Goal: Transaction & Acquisition: Purchase product/service

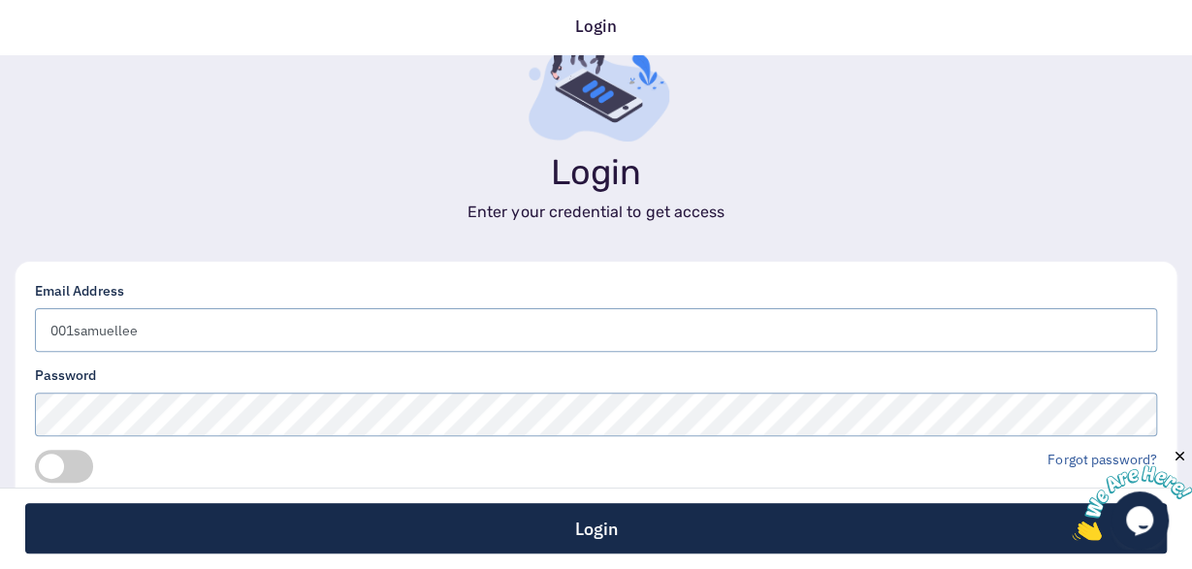
click at [934, 123] on div "Login Enter your credential to get access" at bounding box center [596, 108] width 1192 height 225
click at [563, 335] on input "001samuellee" at bounding box center [596, 330] width 1122 height 44
type input "[EMAIL_ADDRESS][DOMAIN_NAME]"
click at [58, 568] on div "Login" at bounding box center [596, 528] width 1192 height 81
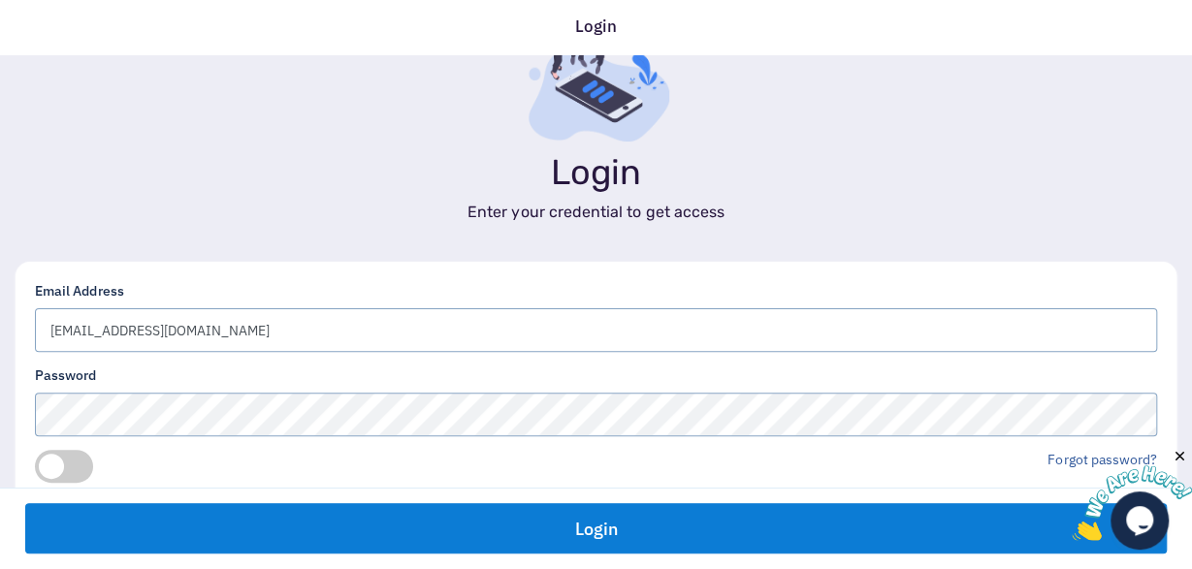
click at [734, 522] on button "Login" at bounding box center [596, 528] width 1142 height 50
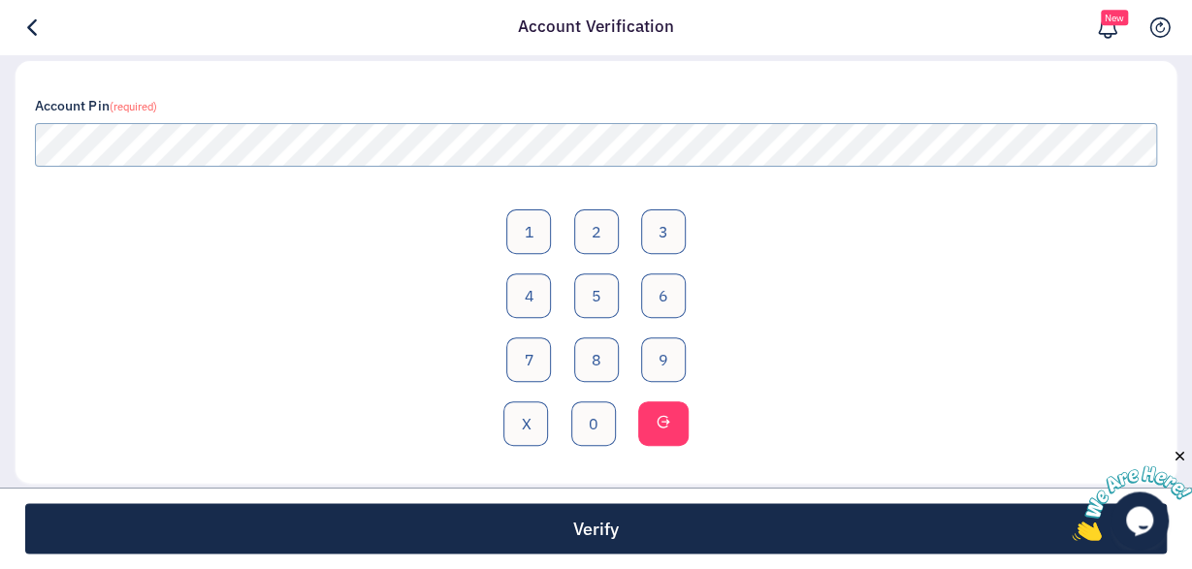
scroll to position [239, 0]
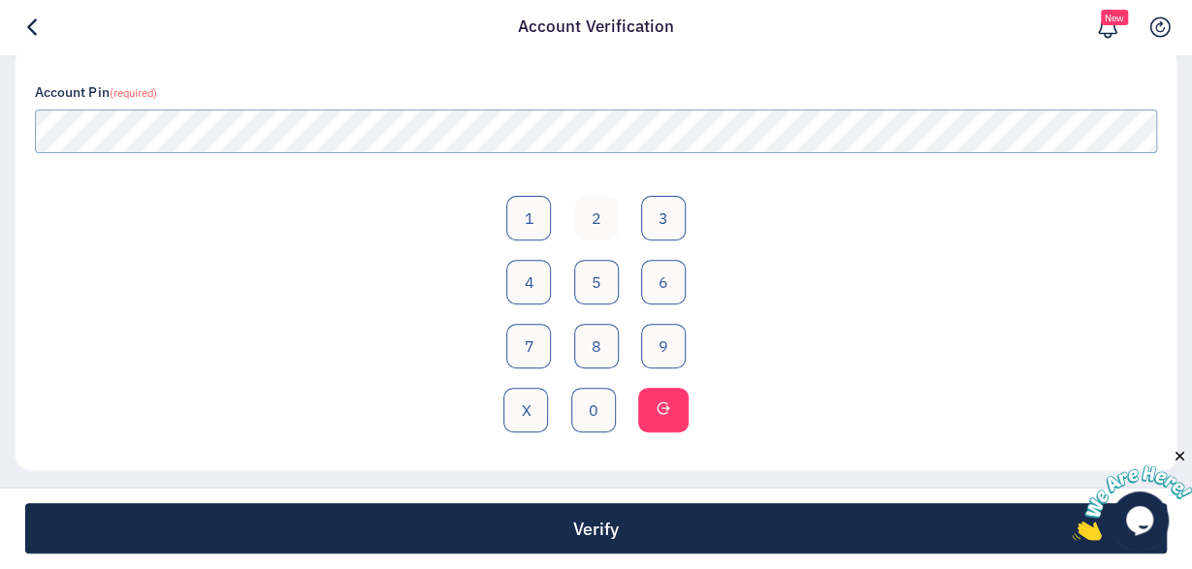
click at [595, 221] on button "2" at bounding box center [596, 218] width 45 height 45
click at [597, 218] on button "2" at bounding box center [596, 218] width 45 height 45
click at [657, 218] on button "3" at bounding box center [663, 218] width 45 height 45
click at [599, 216] on button "2" at bounding box center [596, 218] width 45 height 45
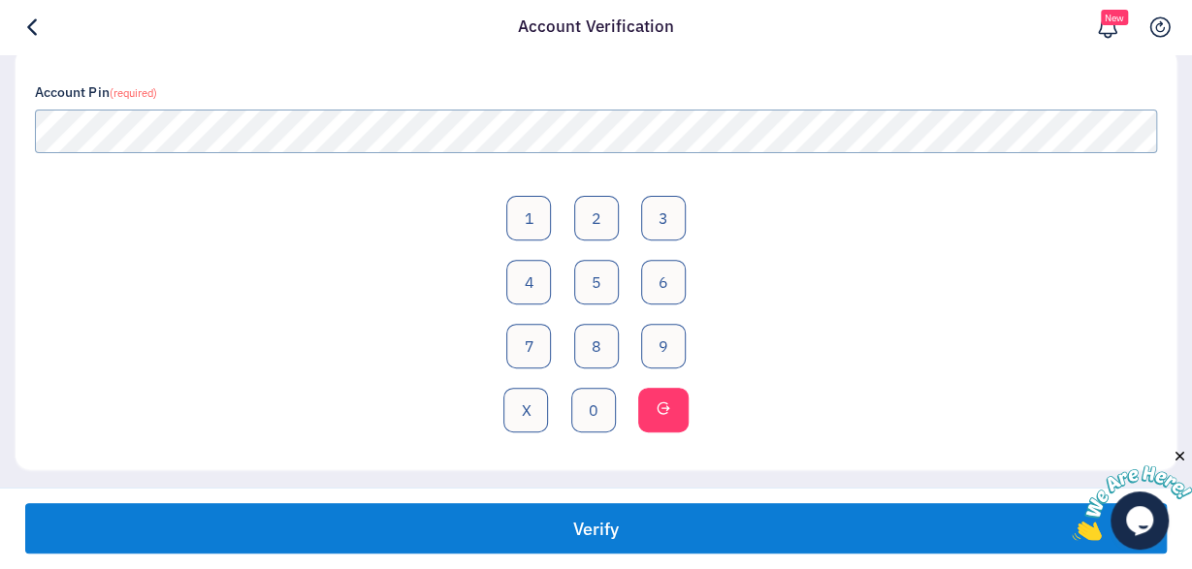
click at [944, 517] on button "Verify" at bounding box center [596, 528] width 1142 height 50
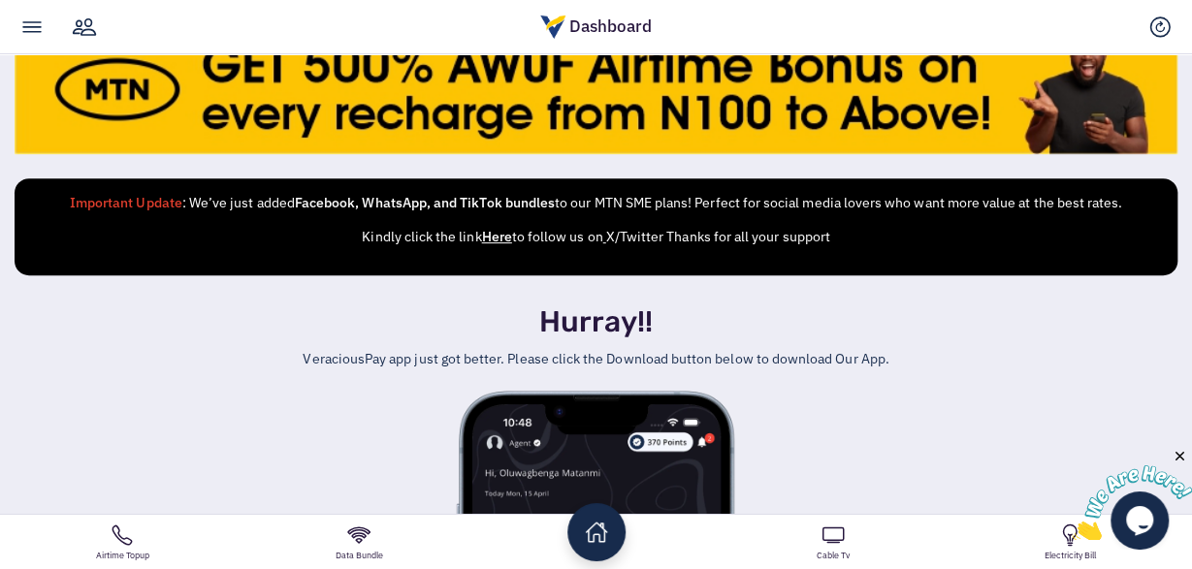
scroll to position [293, 0]
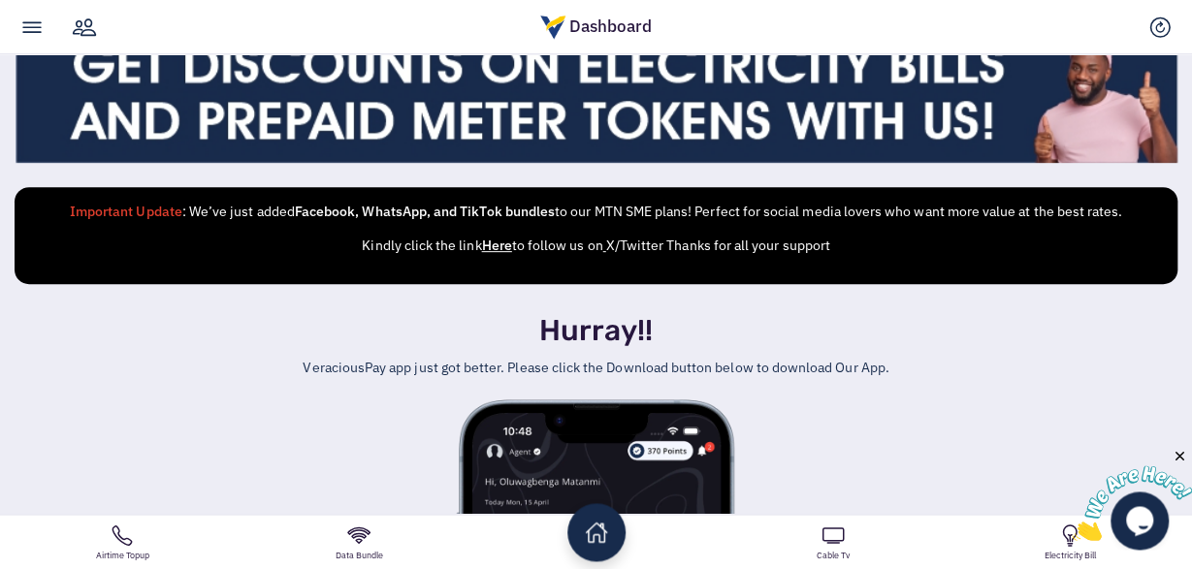
click at [123, 535] on link "Airtime Topup" at bounding box center [122, 542] width 237 height 54
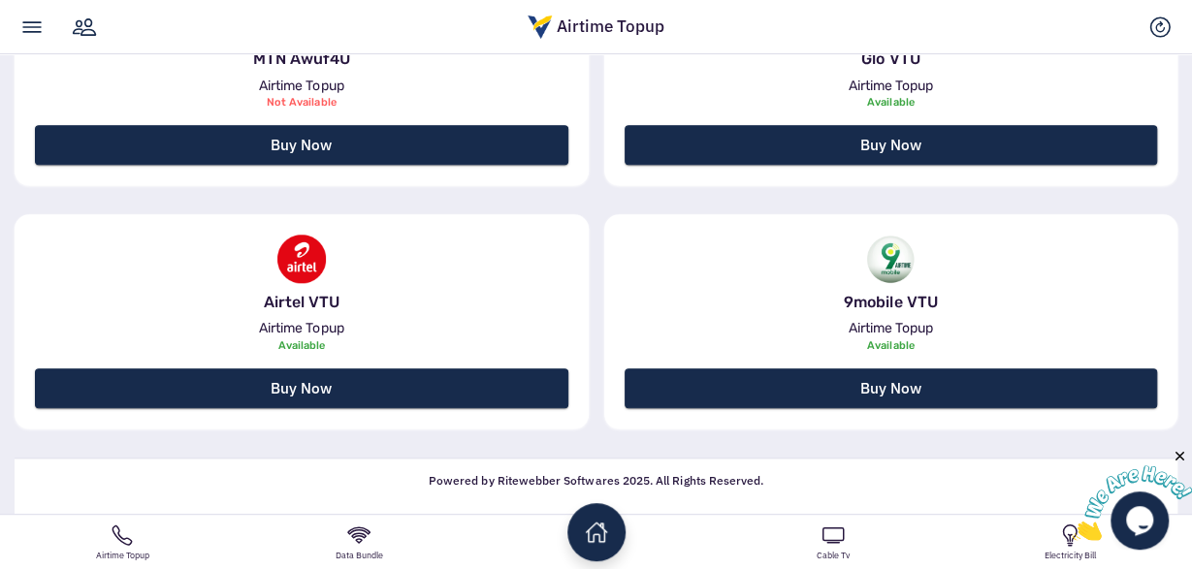
scroll to position [805, 0]
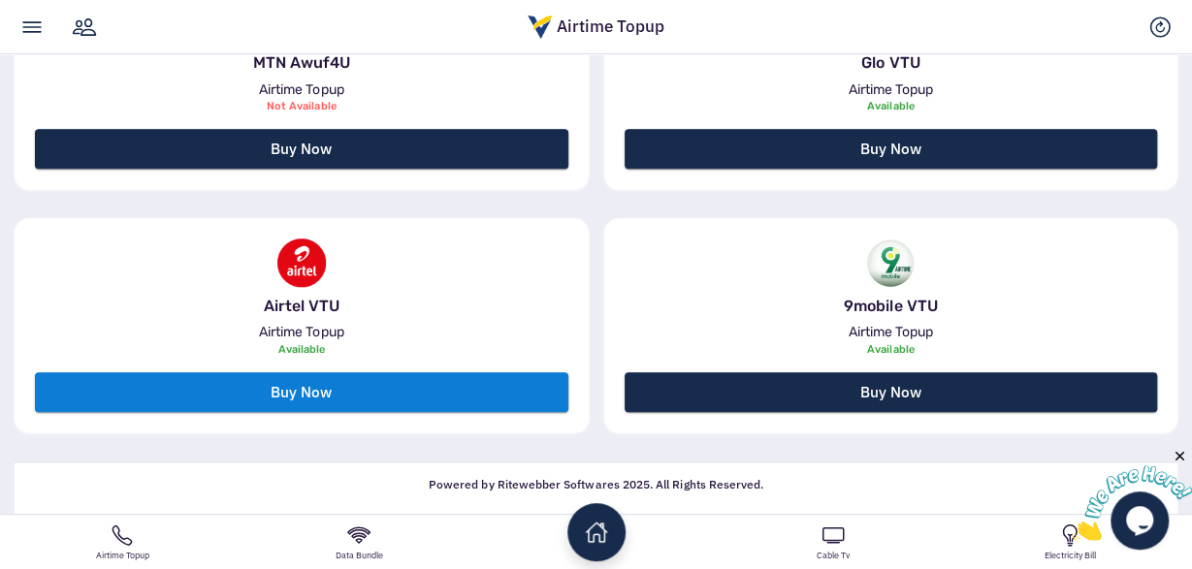
click at [243, 384] on link "Buy Now" at bounding box center [302, 393] width 534 height 40
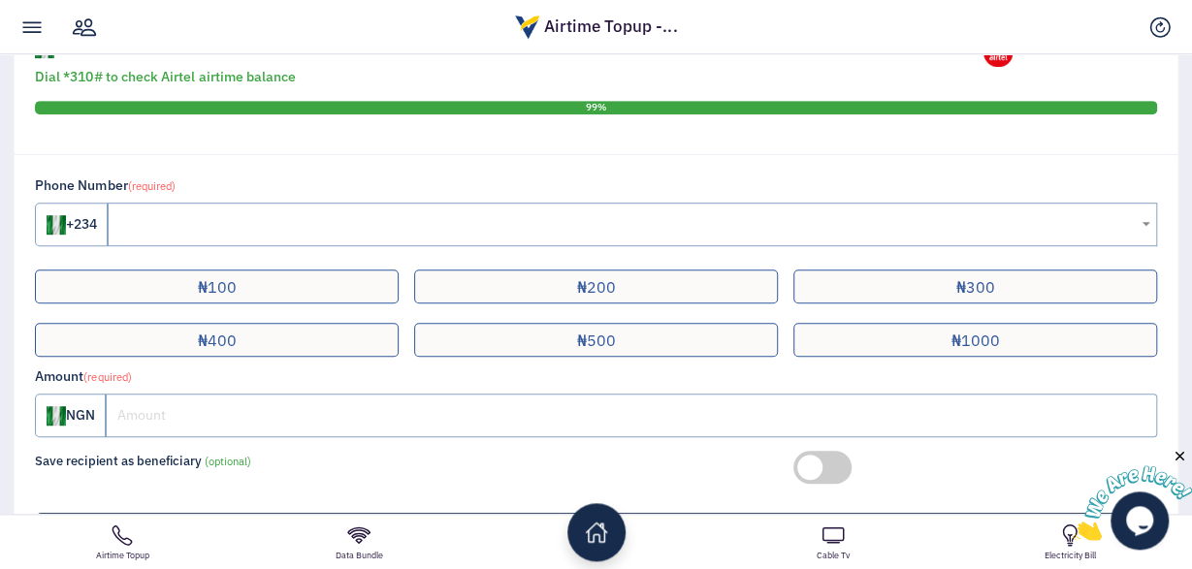
scroll to position [458, 0]
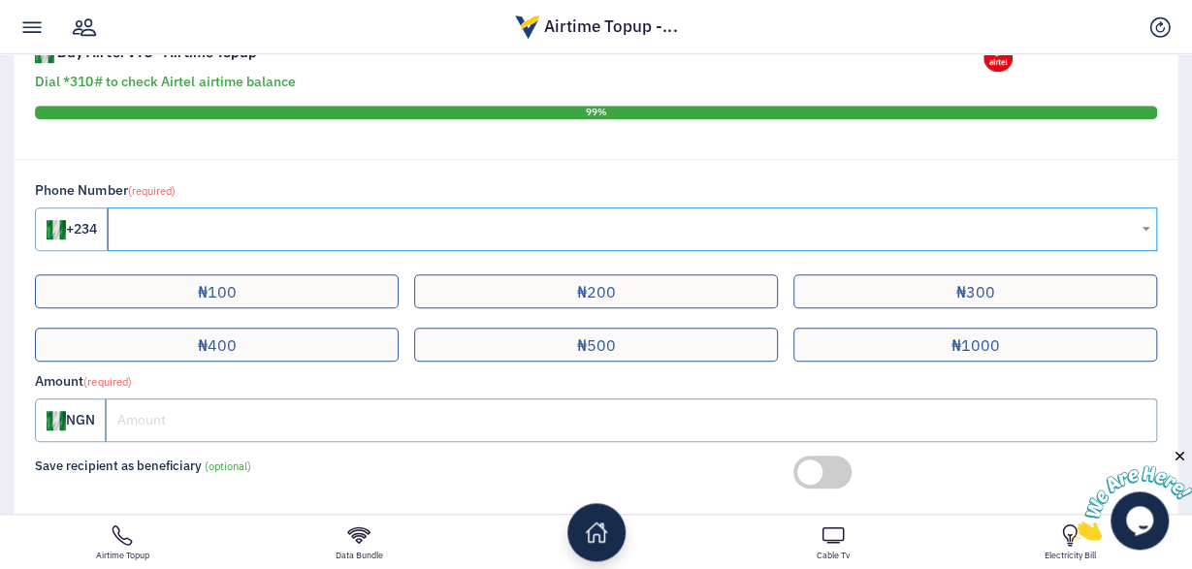
click at [161, 228] on input "text" at bounding box center [633, 230] width 1050 height 44
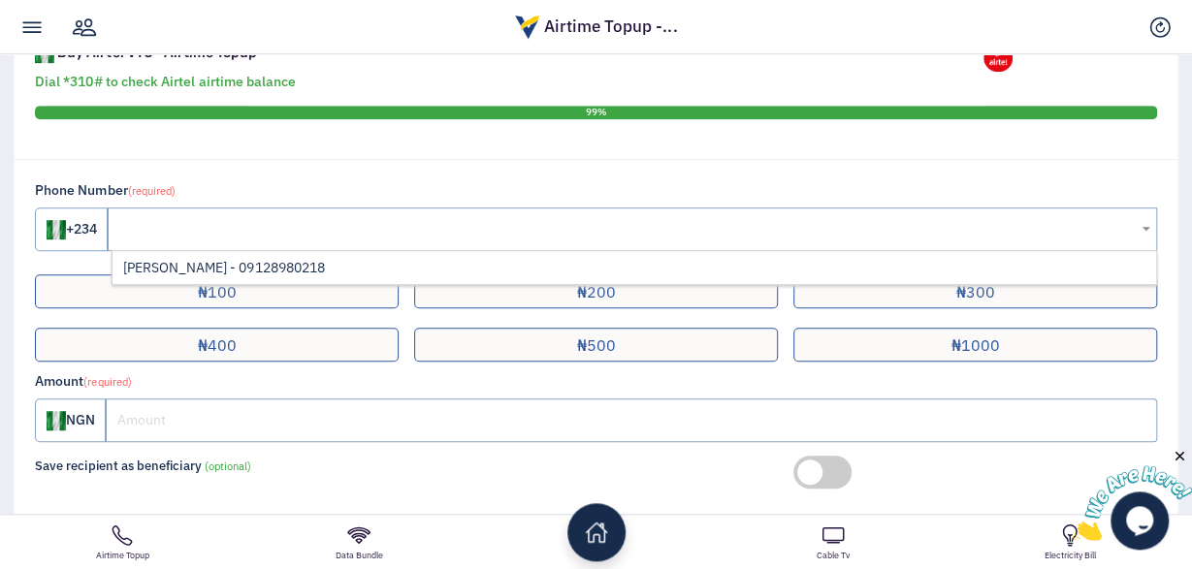
click at [165, 262] on li "Lee - 09128980218" at bounding box center [634, 267] width 1043 height 33
type input "09128980218"
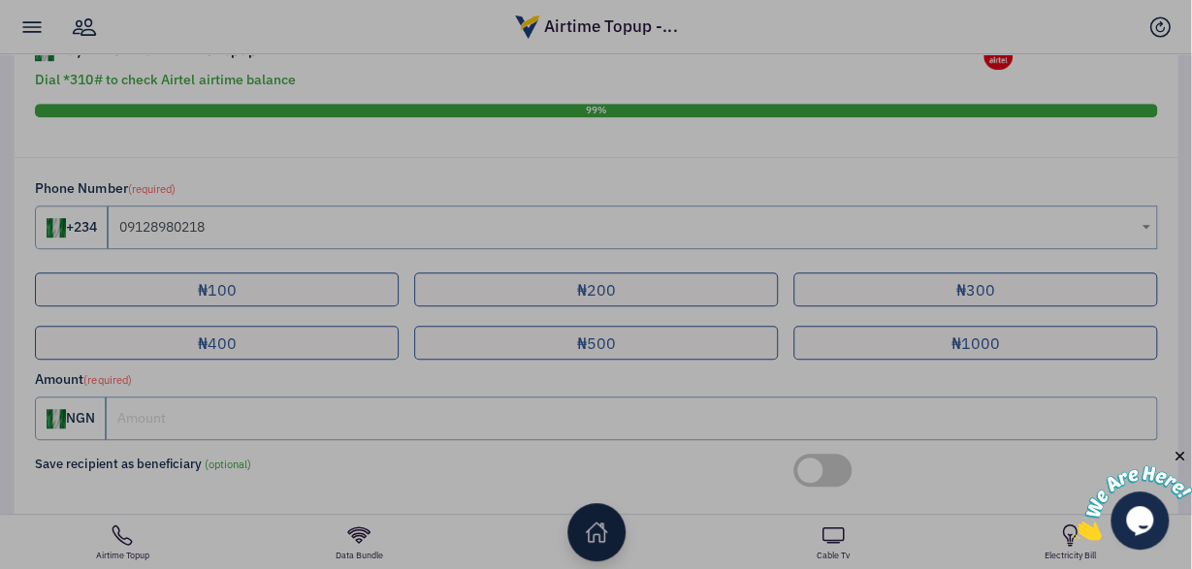
scroll to position [460, 0]
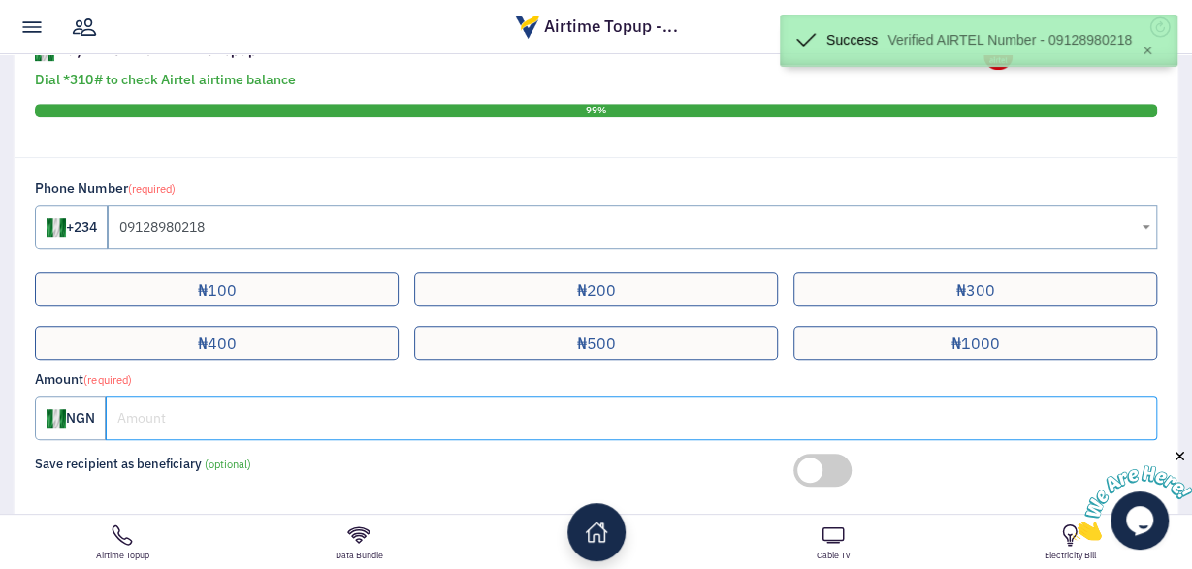
click at [168, 426] on input "number" at bounding box center [632, 419] width 1052 height 44
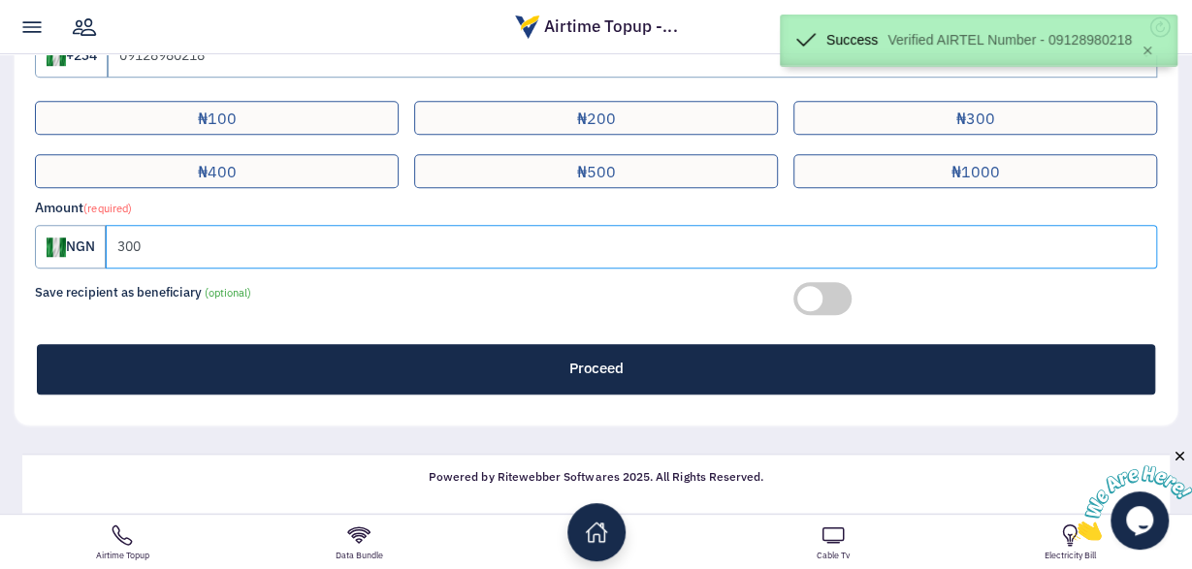
scroll to position [652, 0]
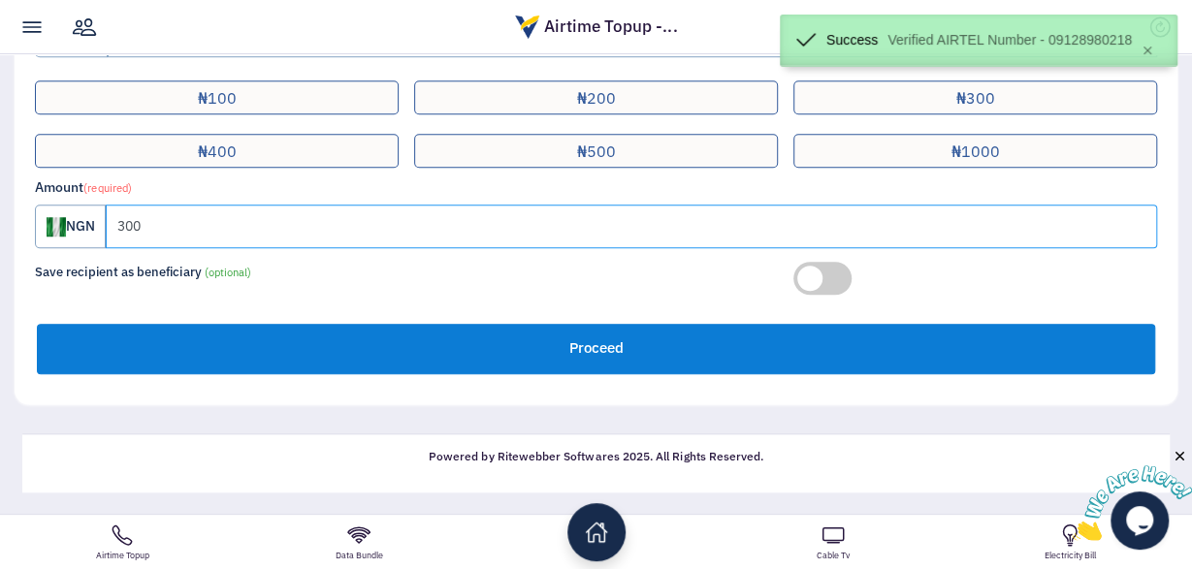
type input "300"
click at [992, 344] on button "Proceed" at bounding box center [596, 349] width 1119 height 50
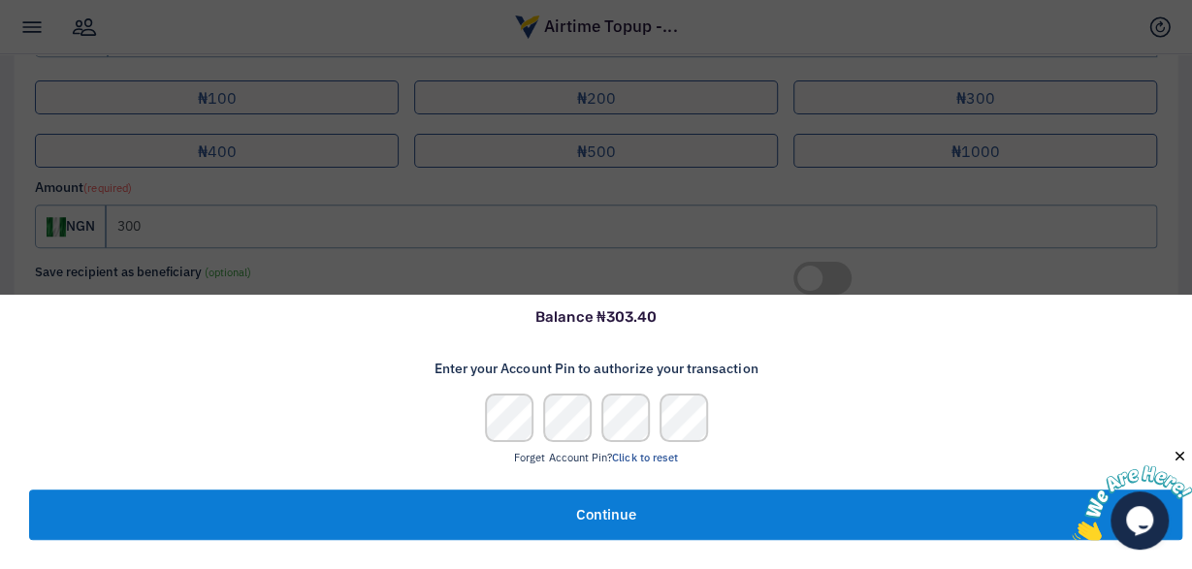
click at [940, 509] on button "Continue" at bounding box center [605, 515] width 1153 height 50
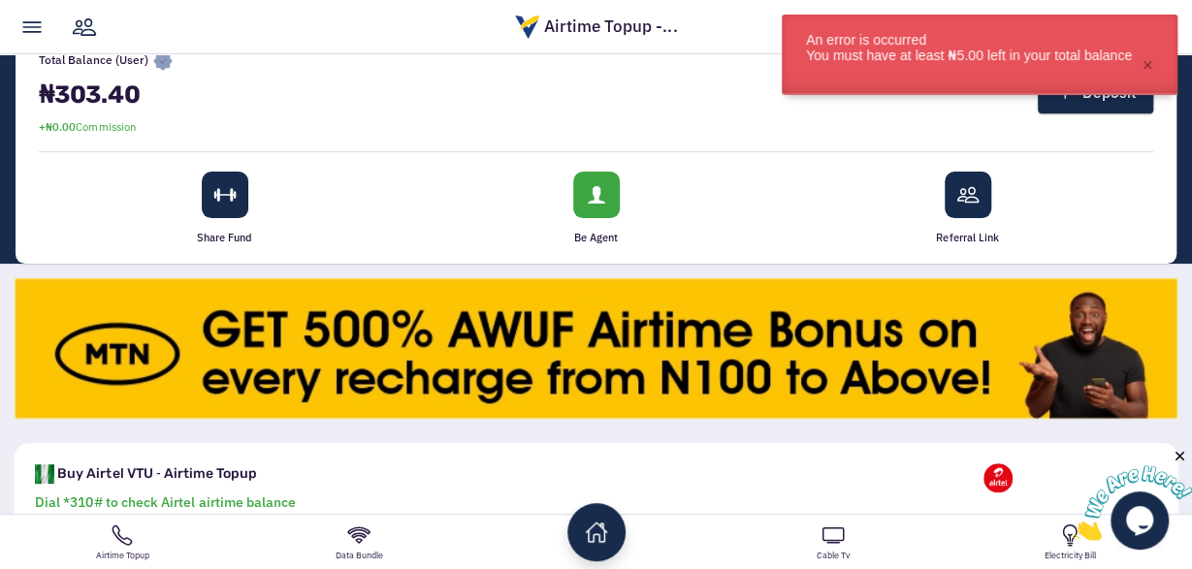
scroll to position [58, 0]
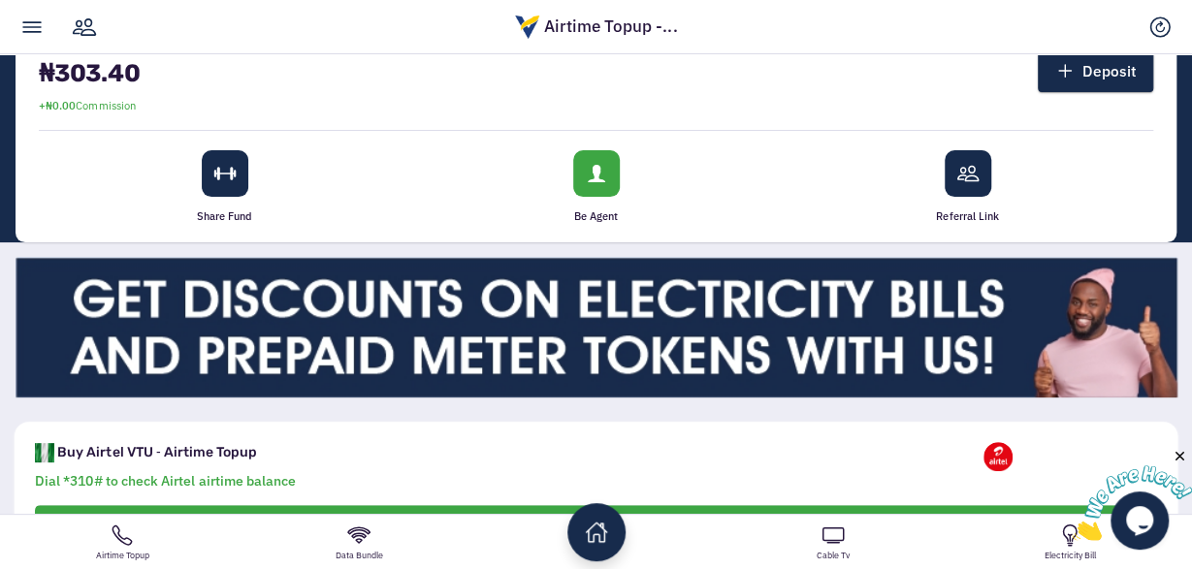
click at [127, 540] on link "Airtime Topup" at bounding box center [122, 542] width 237 height 54
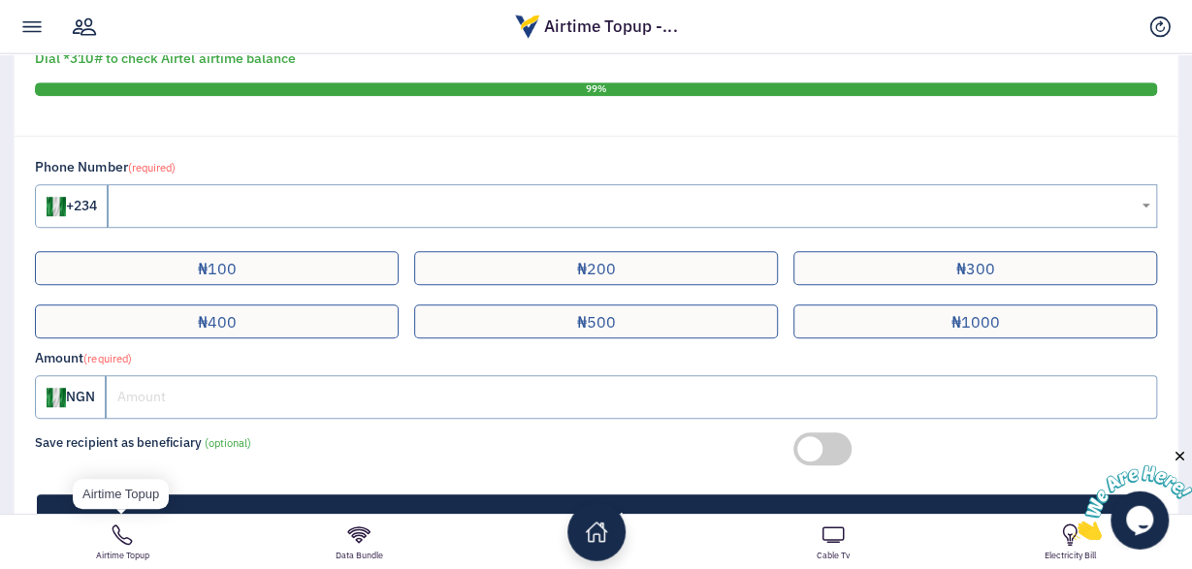
scroll to position [476, 0]
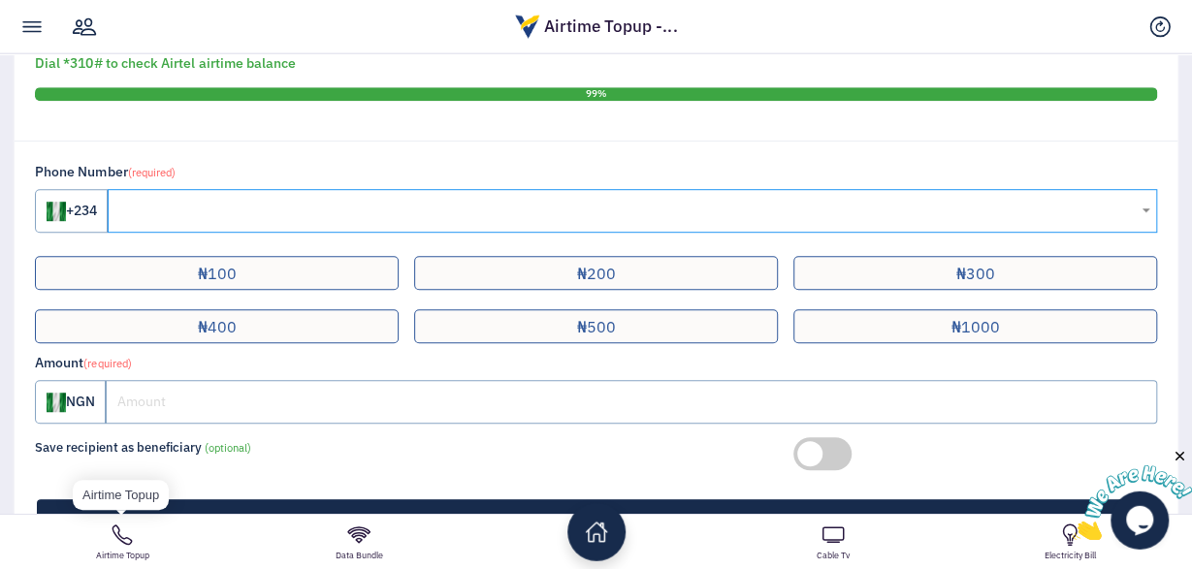
click at [160, 204] on input "text" at bounding box center [633, 211] width 1050 height 44
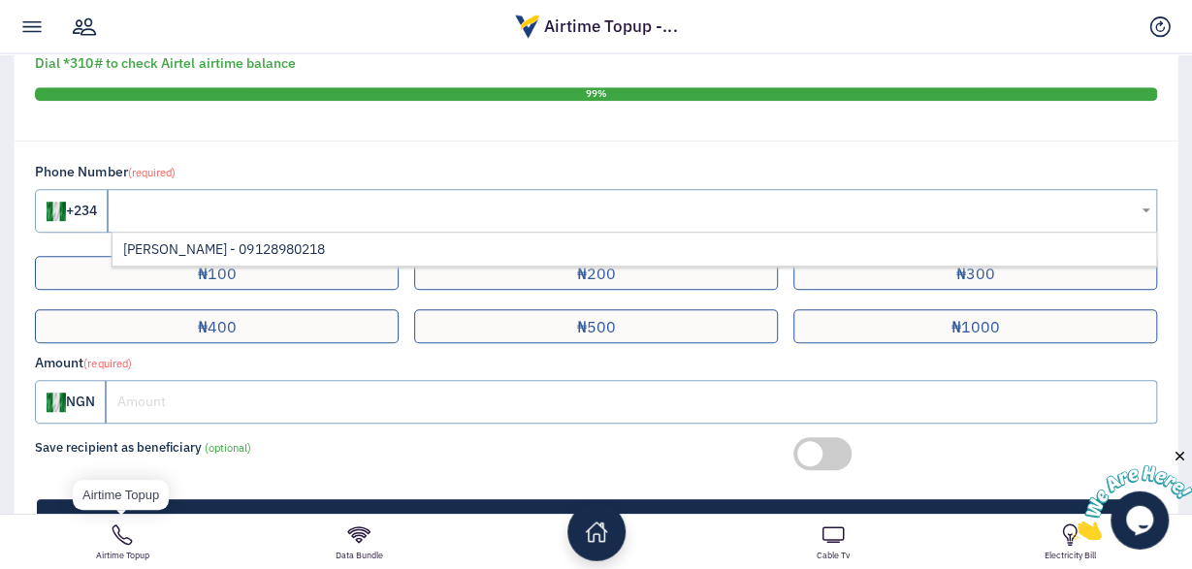
click at [170, 250] on li "Lee - 09128980218" at bounding box center [634, 249] width 1043 height 33
type input "09128980218"
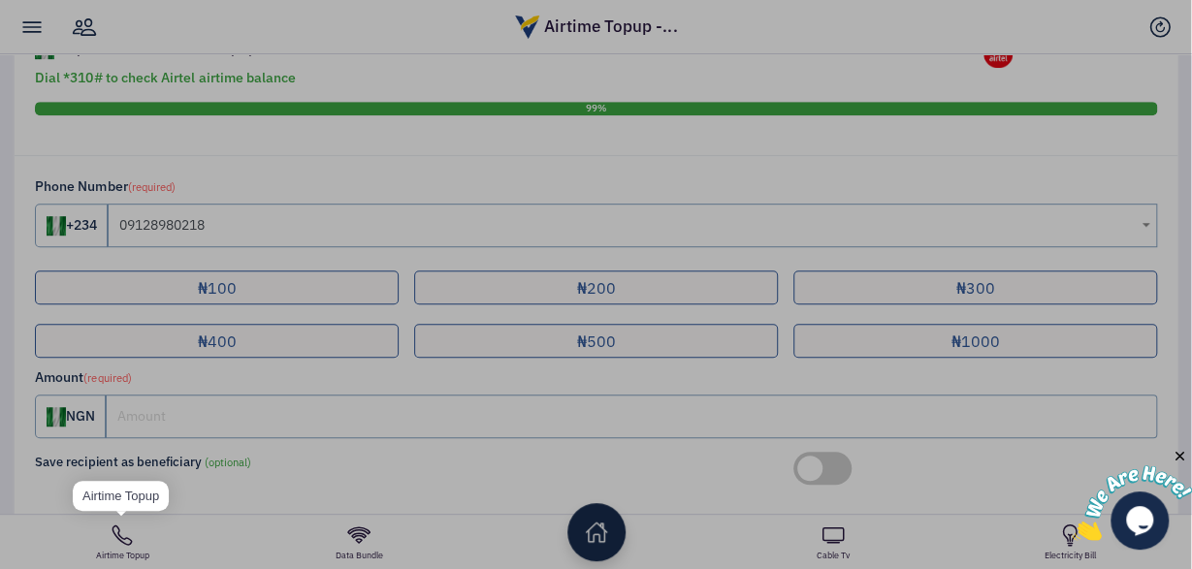
scroll to position [460, 0]
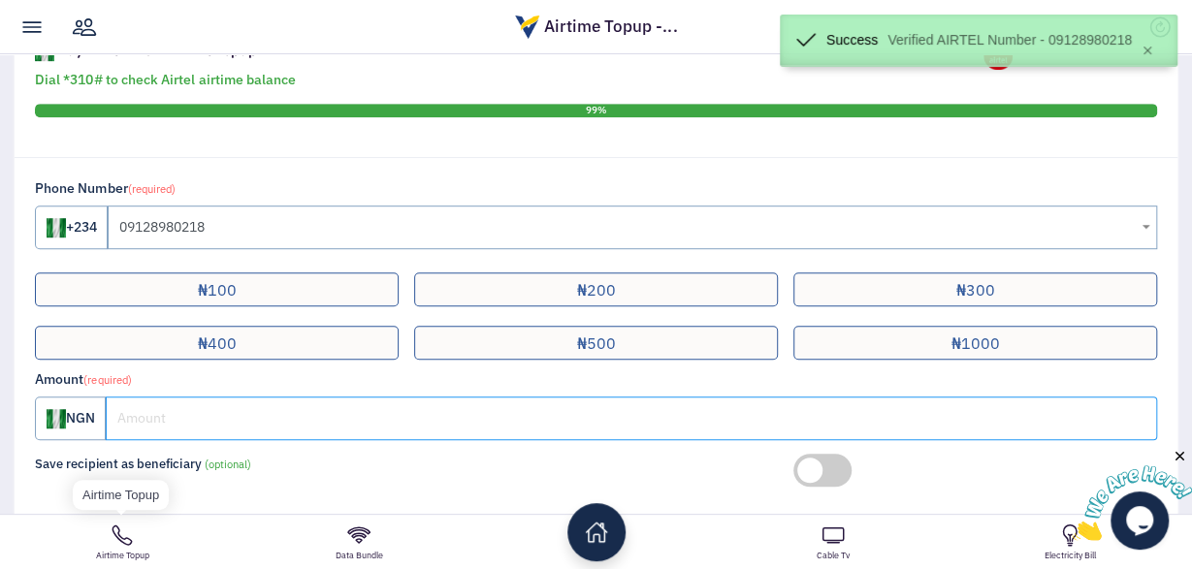
click at [156, 428] on input "number" at bounding box center [632, 419] width 1052 height 44
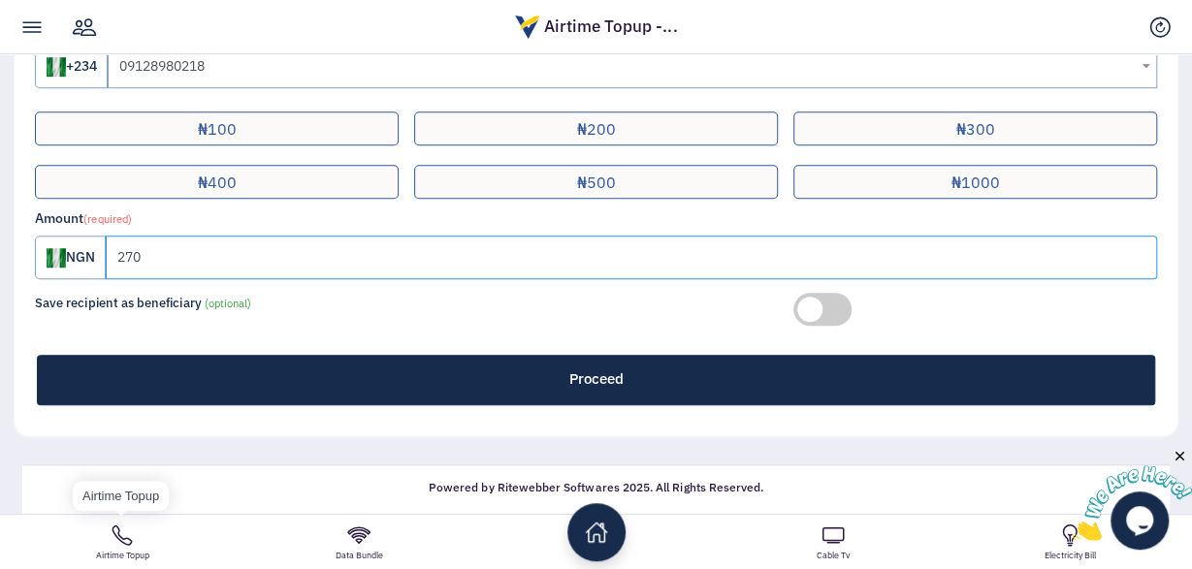
scroll to position [618, 0]
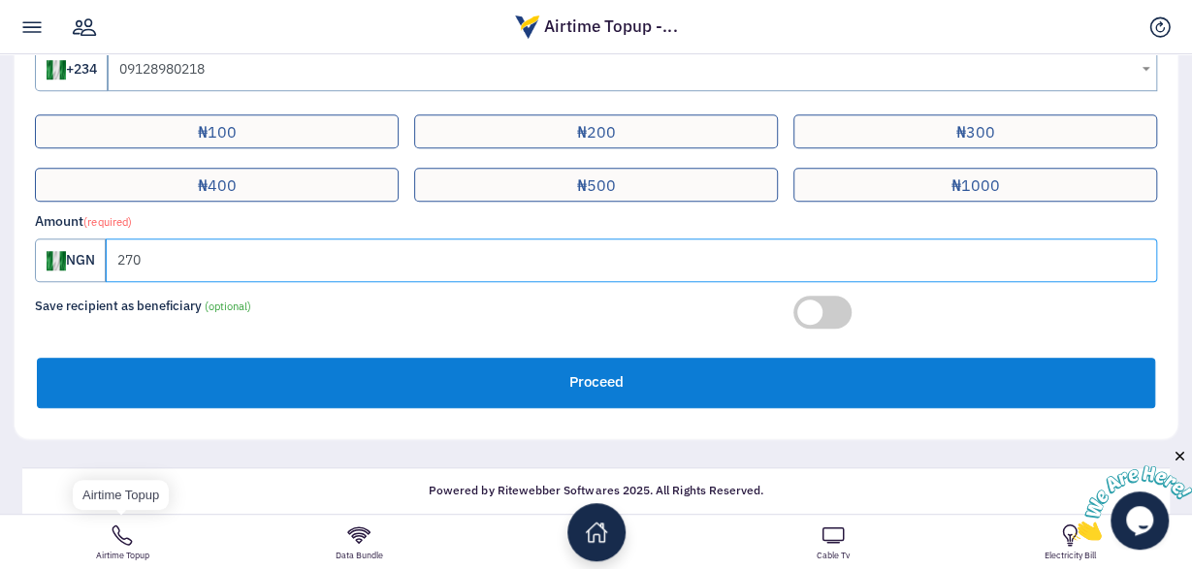
type input "270"
click at [973, 374] on button "Proceed" at bounding box center [596, 383] width 1119 height 50
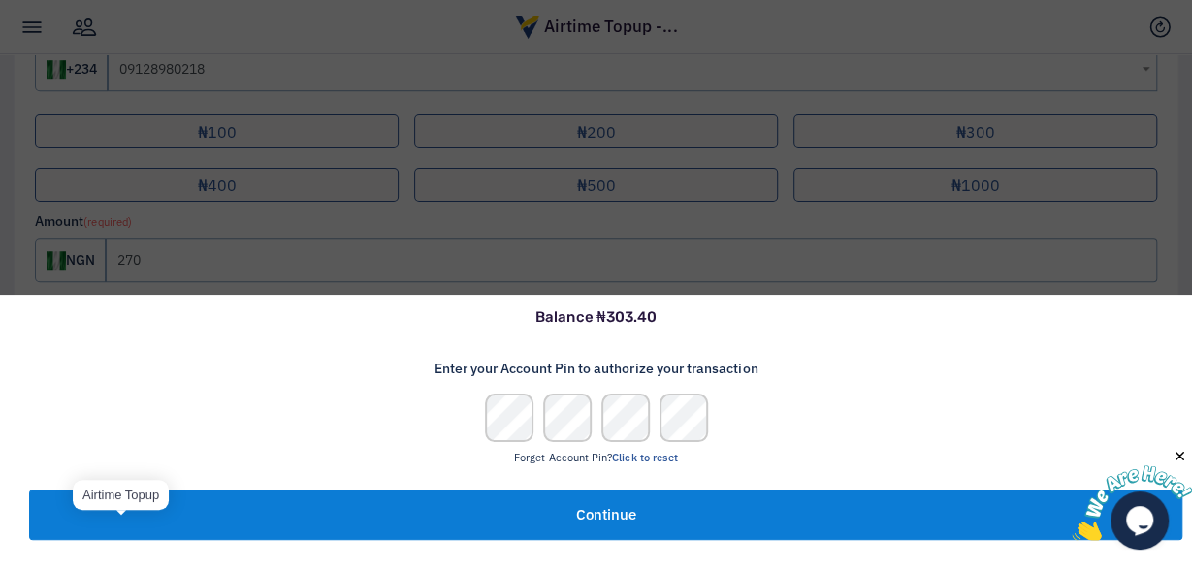
click at [962, 523] on button "Continue" at bounding box center [605, 515] width 1153 height 50
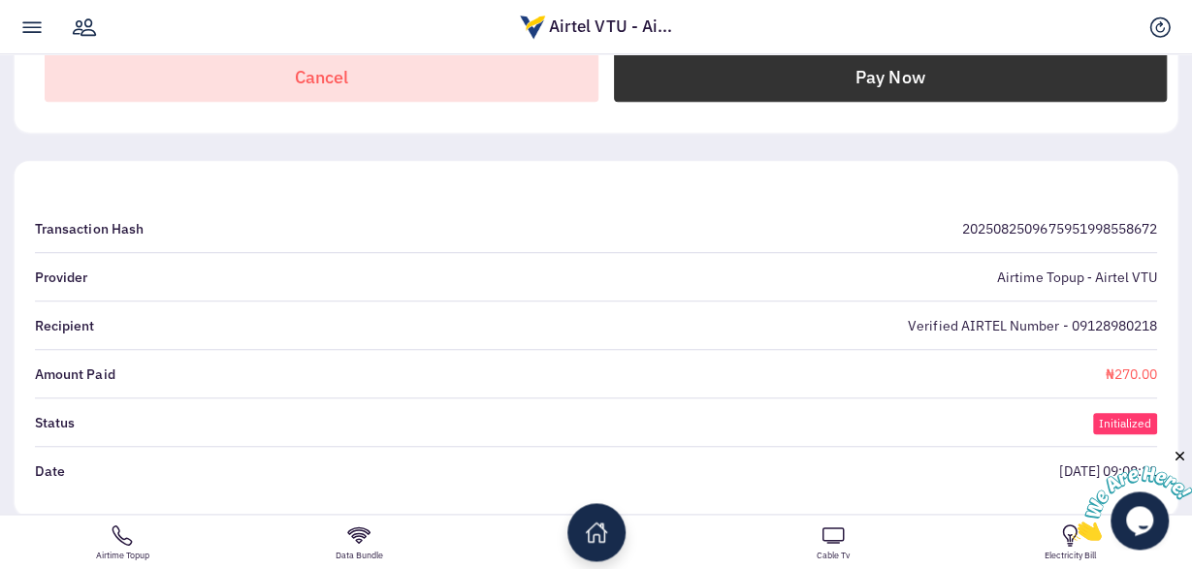
scroll to position [538, 0]
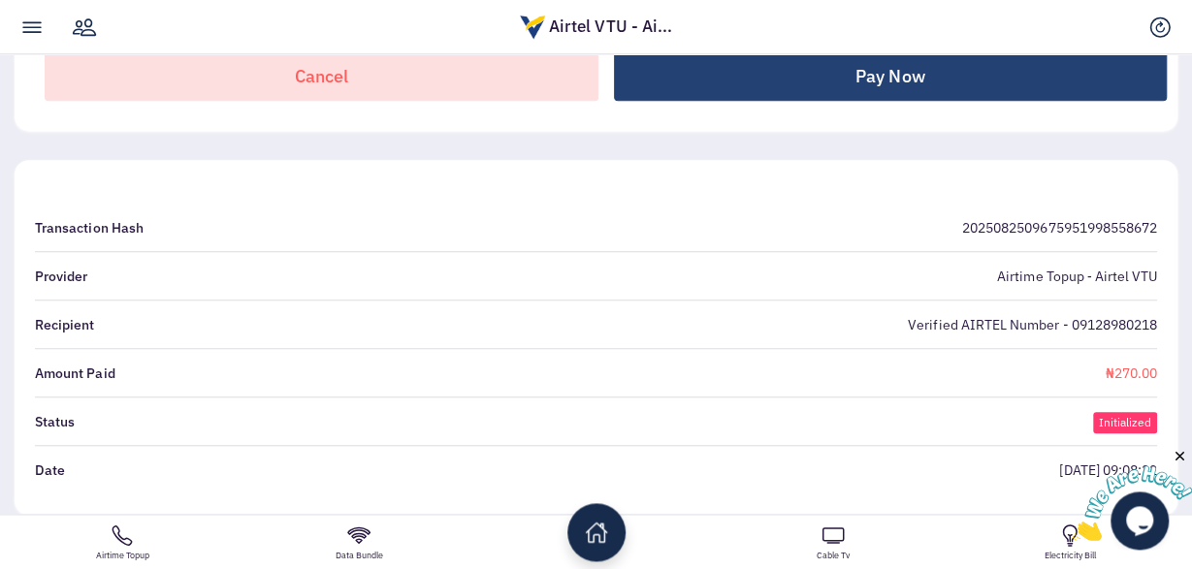
click at [1064, 69] on button "Pay Now" at bounding box center [891, 75] width 554 height 50
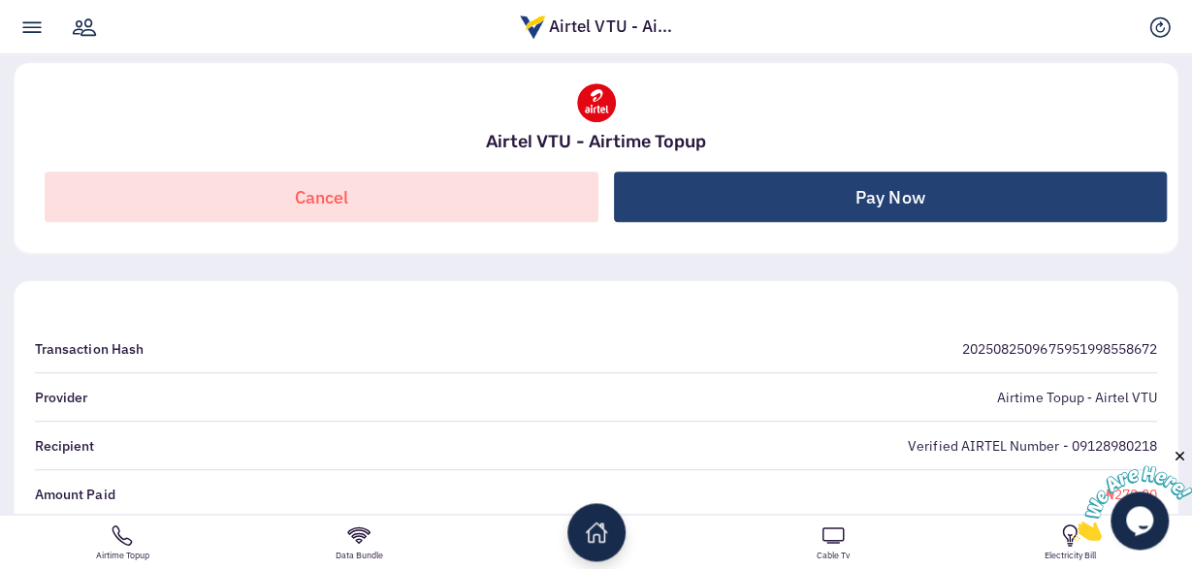
scroll to position [405, 0]
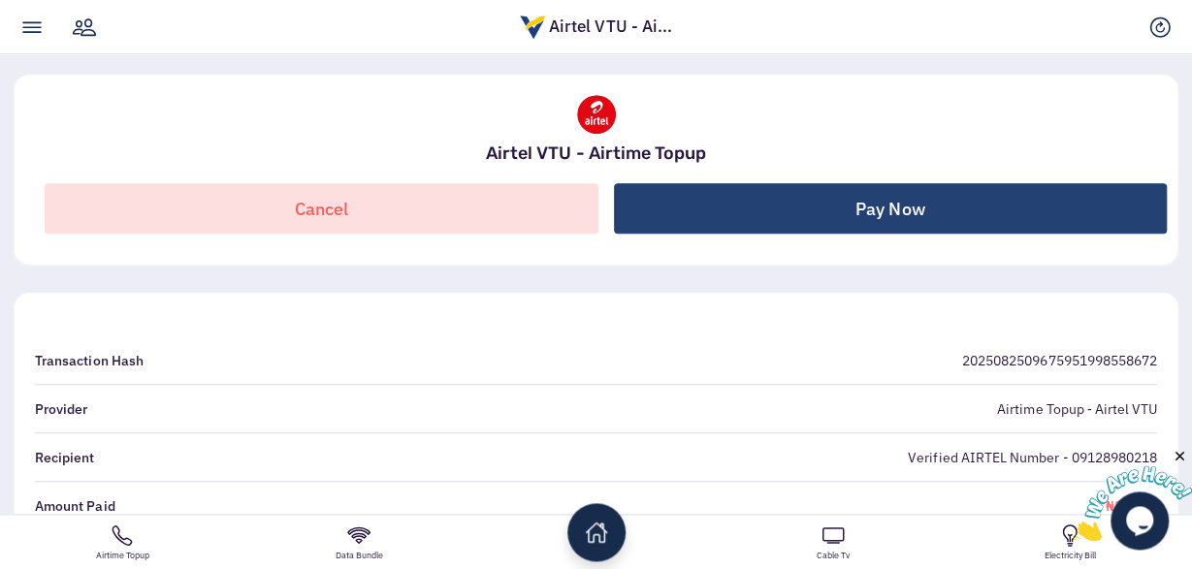
click at [1003, 215] on button "Pay Now" at bounding box center [891, 208] width 554 height 50
click at [1060, 208] on button "Pay Now" at bounding box center [891, 208] width 554 height 50
click at [983, 208] on button "Pay Now" at bounding box center [891, 208] width 554 height 50
